Goal: Task Accomplishment & Management: Manage account settings

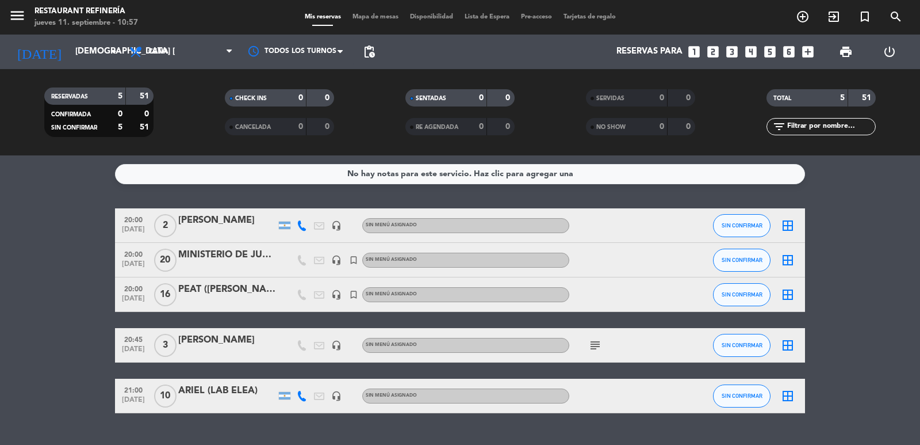
click at [234, 246] on div "20:00 [DATE] MINISTERIO DE JUSTICIA headset_mic turned_in_not Sin menú asignado…" at bounding box center [460, 260] width 690 height 35
click at [235, 252] on div "MINISTERIO DE JUSTICIA" at bounding box center [227, 254] width 98 height 15
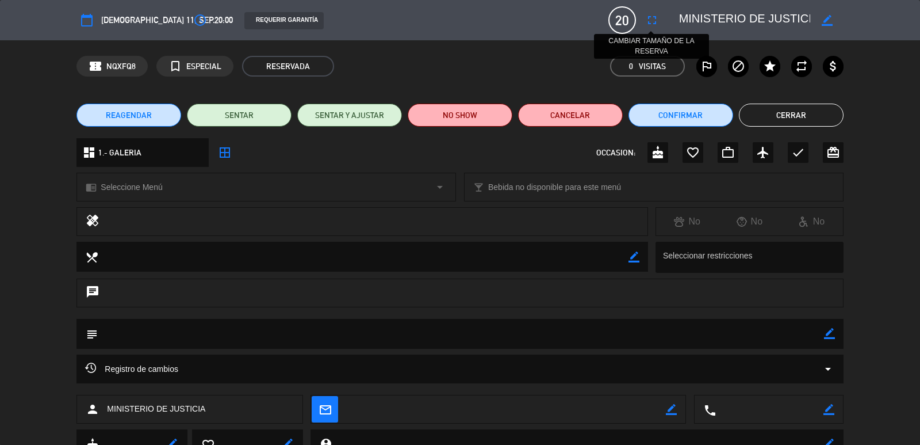
click at [660, 14] on button "fullscreen" at bounding box center [652, 20] width 21 height 21
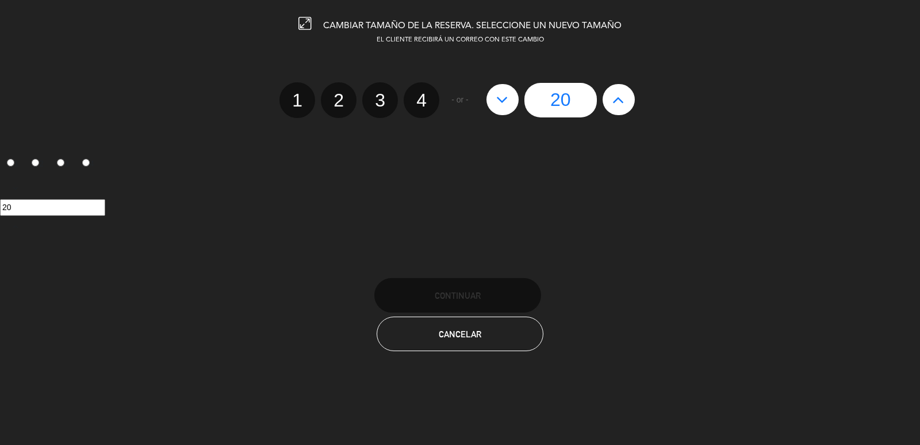
click at [613, 101] on icon at bounding box center [619, 99] width 12 height 18
type input "21"
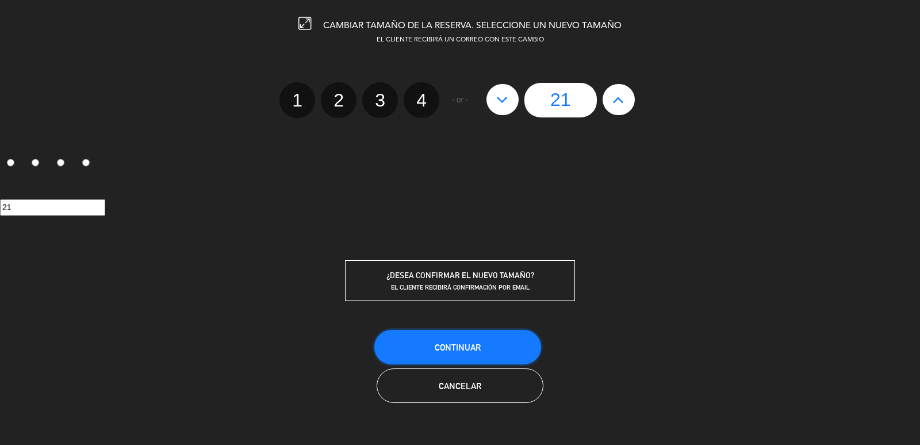
click at [503, 338] on button "Continuar" at bounding box center [457, 347] width 167 height 35
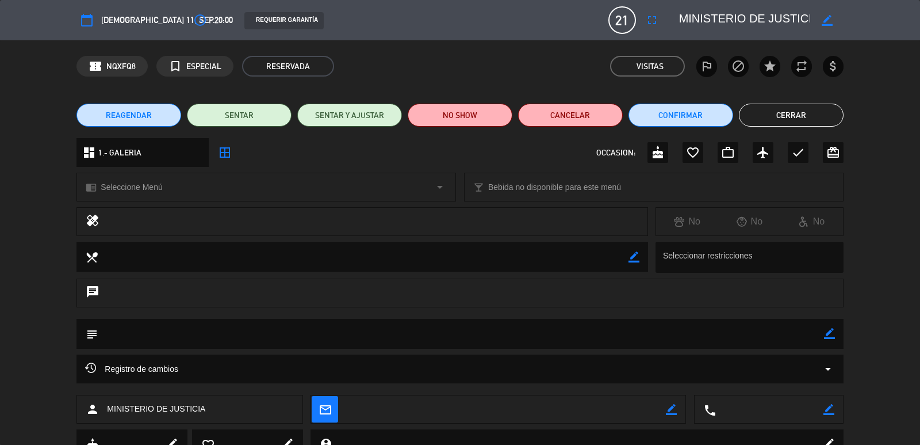
click at [771, 110] on button "Cerrar" at bounding box center [791, 115] width 105 height 23
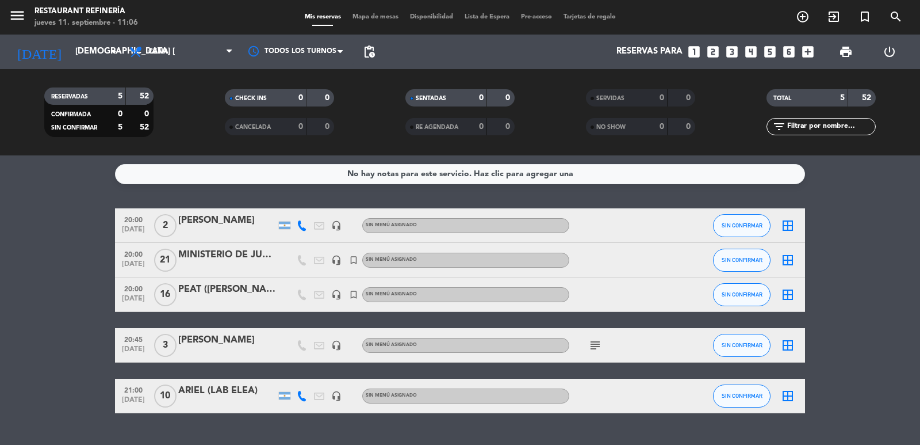
click at [718, 51] on icon "looks_two" at bounding box center [713, 51] width 15 height 15
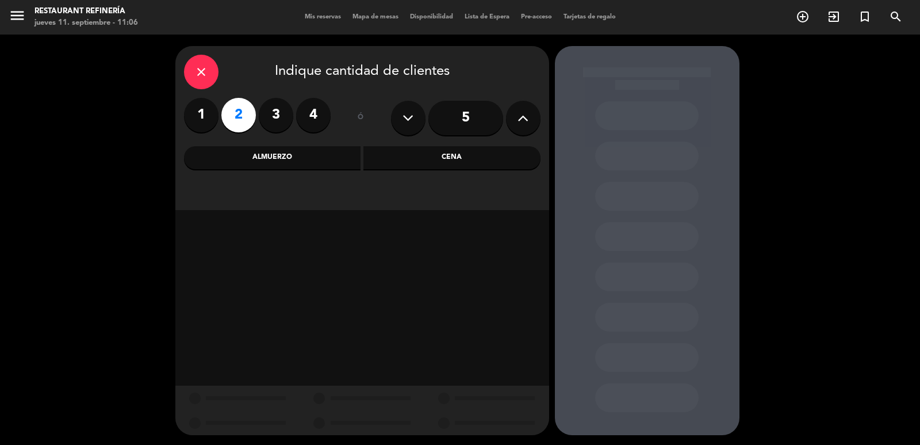
click at [458, 147] on div "Cena" at bounding box center [451, 157] width 177 height 23
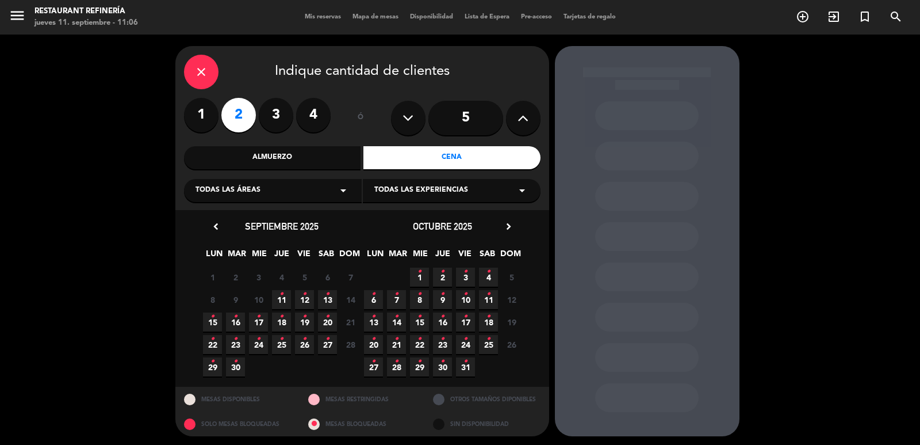
click at [209, 80] on div "close" at bounding box center [201, 72] width 35 height 35
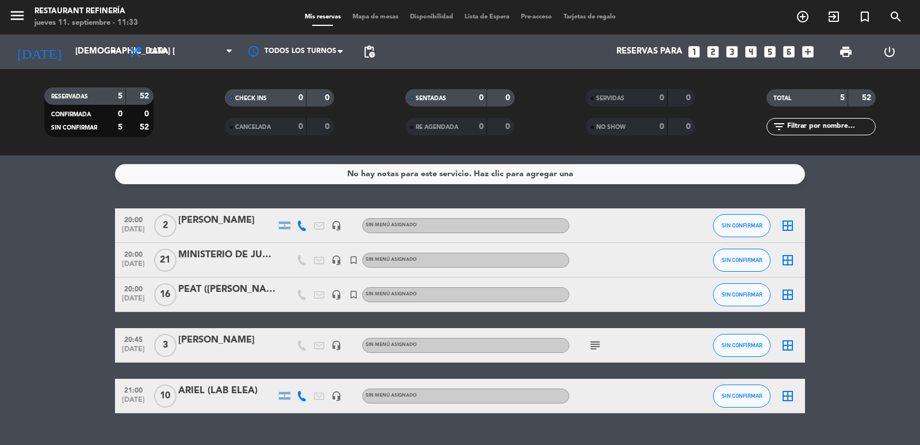
click at [220, 255] on div "MINISTERIO DE JUSTICIA" at bounding box center [227, 254] width 98 height 15
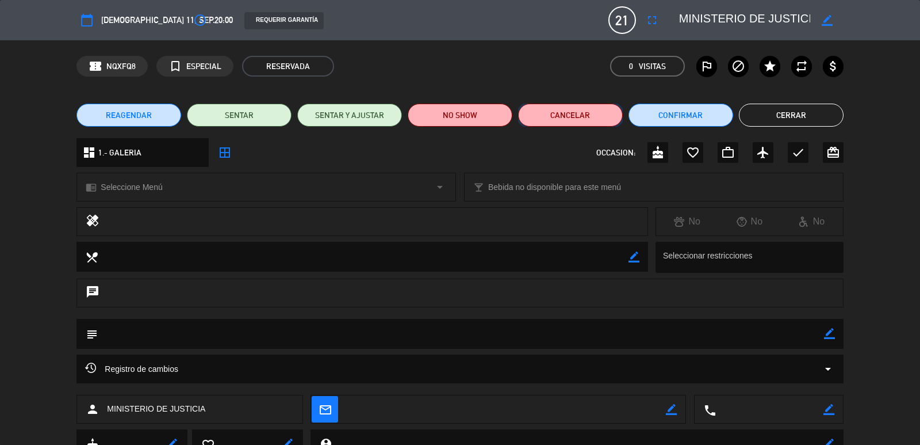
click at [571, 113] on button "Cancelar" at bounding box center [570, 115] width 105 height 23
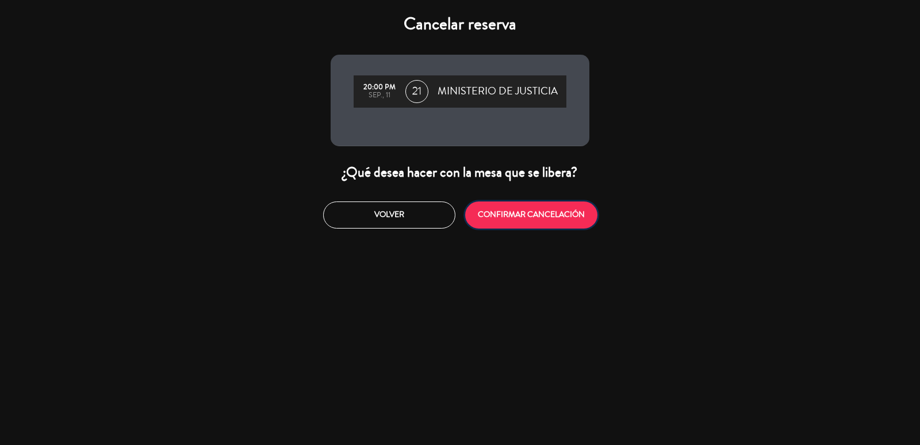
click at [503, 227] on button "CONFIRMAR CANCELACIÓN" at bounding box center [531, 214] width 132 height 27
